Goal: Information Seeking & Learning: Learn about a topic

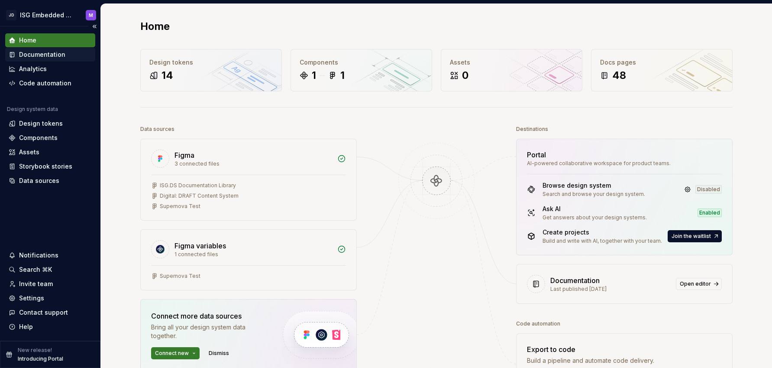
click at [49, 56] on div "Documentation" at bounding box center [42, 54] width 46 height 9
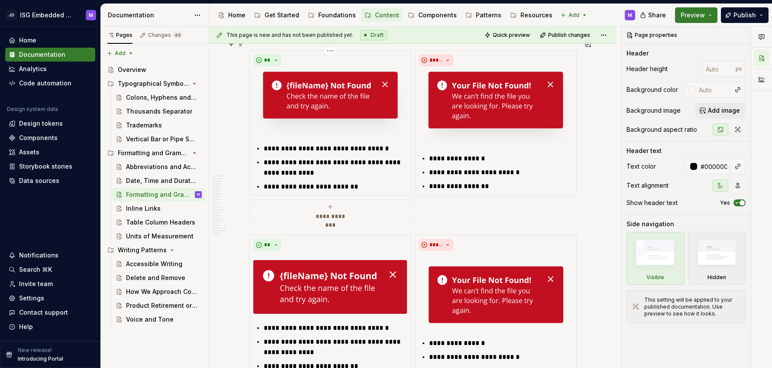
scroll to position [2185, 0]
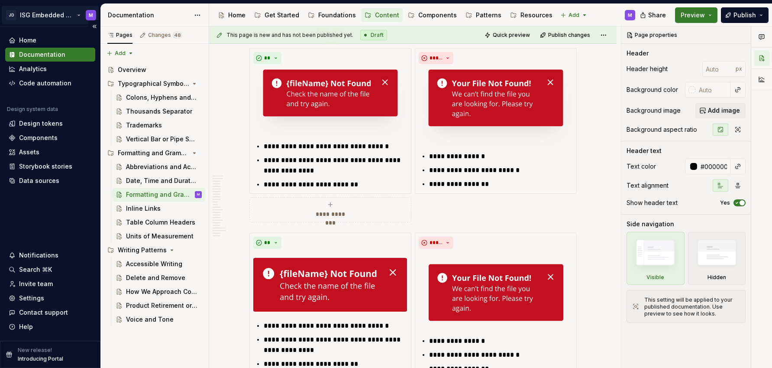
click at [72, 13] on html "JD ISG Embedded Design System M Home Documentation Analytics Code automation De…" at bounding box center [386, 184] width 772 height 368
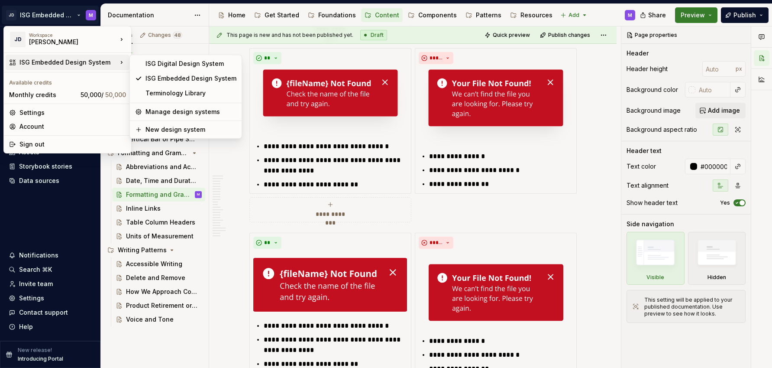
click at [115, 61] on div "ISG Embedded Design System" at bounding box center [68, 62] width 98 height 9
click at [168, 63] on div "ISG Digital Design System" at bounding box center [191, 63] width 91 height 9
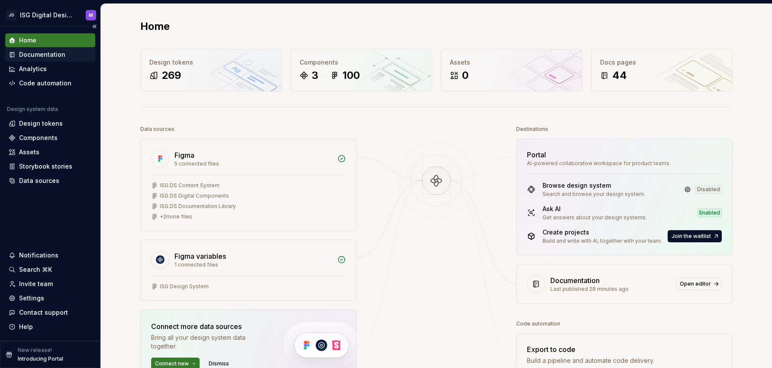
click at [36, 54] on div "Documentation" at bounding box center [42, 54] width 46 height 9
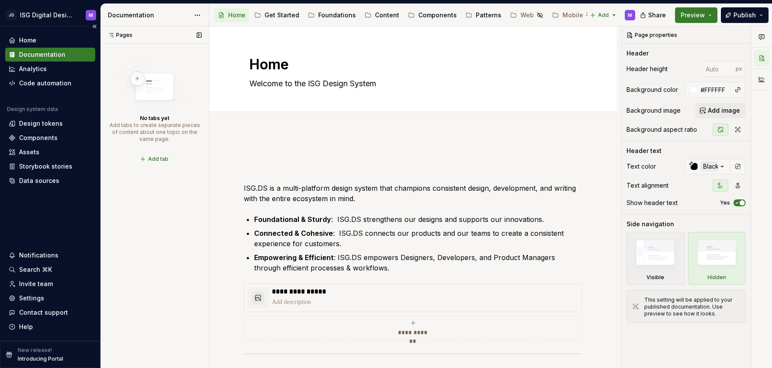
click at [45, 53] on div "Documentation" at bounding box center [42, 54] width 46 height 9
click at [383, 14] on div "Content" at bounding box center [387, 15] width 24 height 9
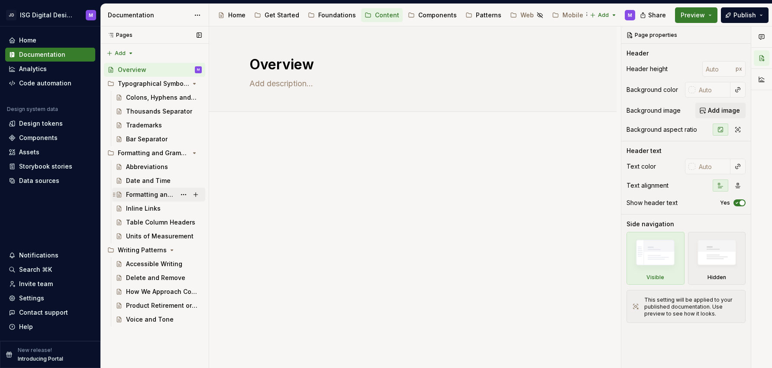
click at [151, 193] on div "Formatting and Grammar" at bounding box center [151, 194] width 50 height 9
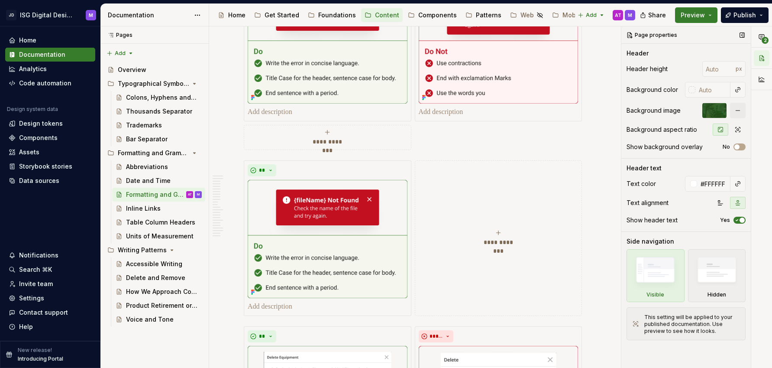
scroll to position [1693, 0]
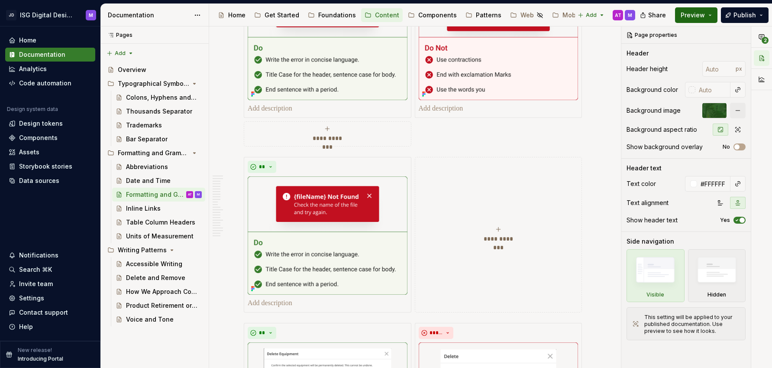
click at [711, 12] on button "Preview" at bounding box center [696, 15] width 42 height 16
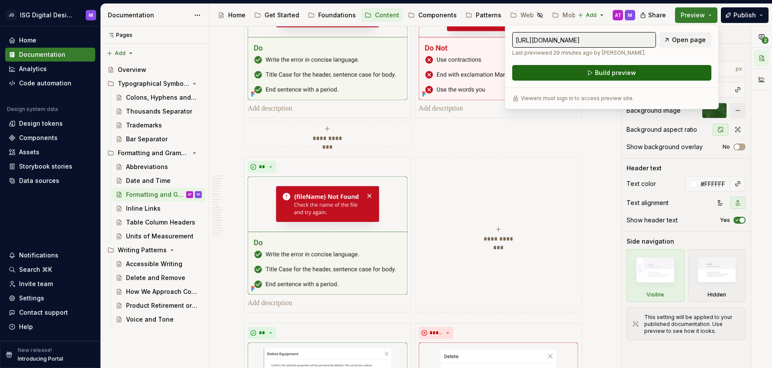
click at [616, 73] on span "Build preview" at bounding box center [615, 72] width 41 height 9
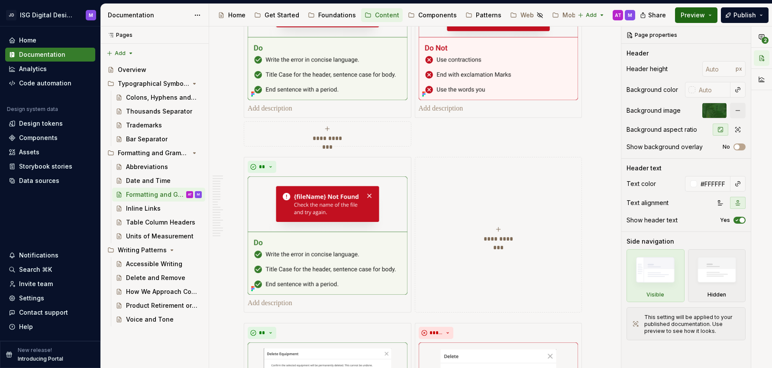
click at [693, 14] on span "Preview" at bounding box center [693, 15] width 24 height 9
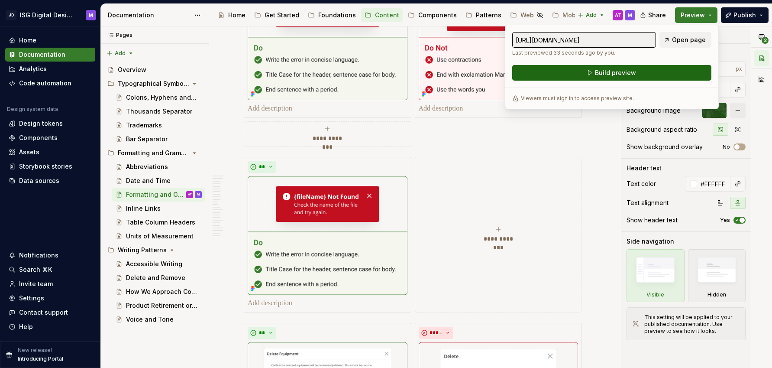
click at [615, 72] on span "Build preview" at bounding box center [615, 72] width 41 height 9
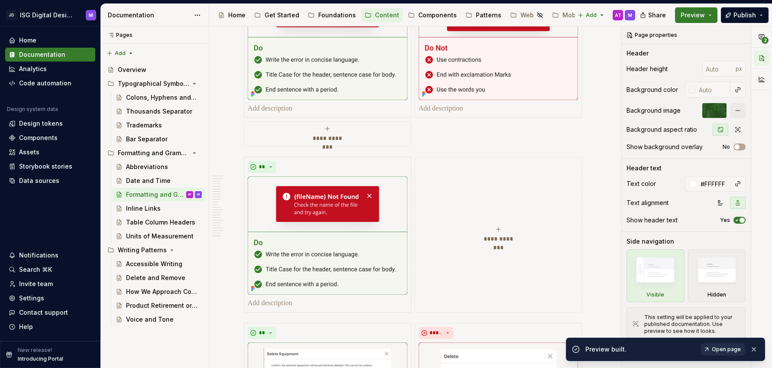
click at [732, 350] on span "Open page" at bounding box center [726, 349] width 29 height 7
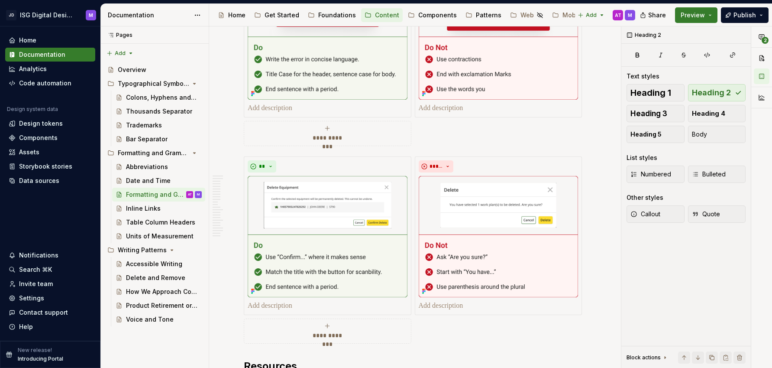
type textarea "*"
